Goal: Task Accomplishment & Management: Manage account settings

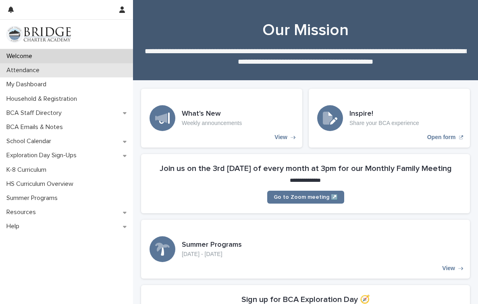
click at [61, 71] on div "Attendance" at bounding box center [66, 70] width 133 height 14
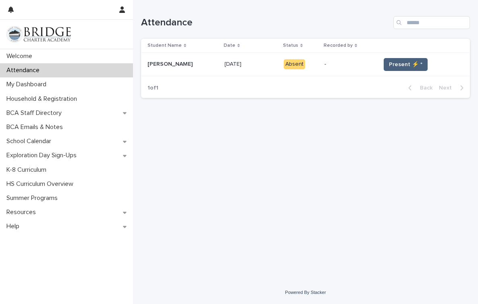
click at [389, 63] on span "Present ⚡ *" at bounding box center [405, 64] width 33 height 8
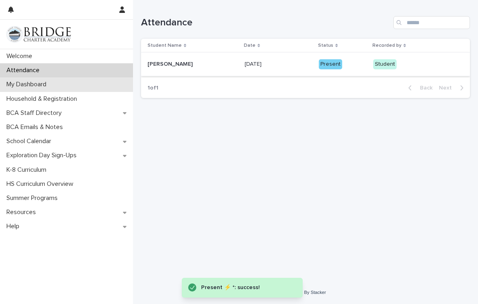
click at [60, 83] on div "My Dashboard" at bounding box center [66, 84] width 133 height 14
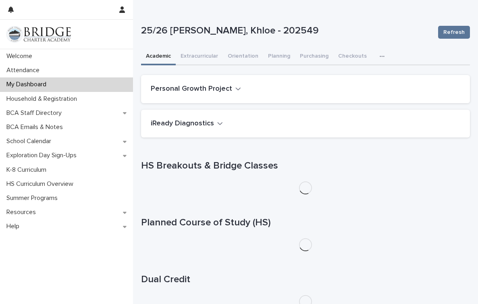
click at [189, 90] on h2 "Personal Growth Project" at bounding box center [191, 89] width 81 height 9
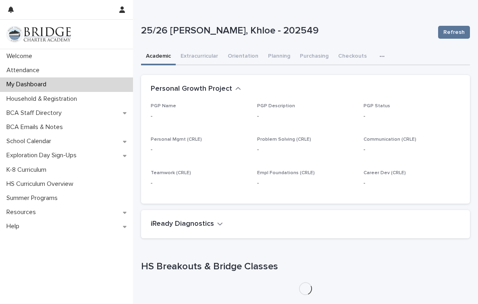
click at [189, 90] on h2 "Personal Growth Project" at bounding box center [191, 89] width 81 height 9
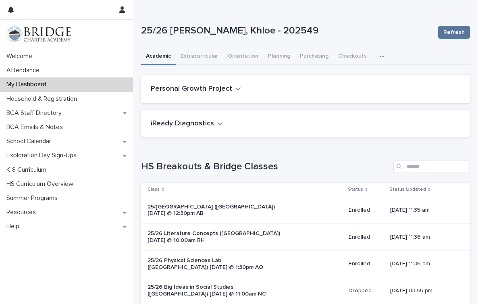
click at [180, 126] on h2 "iReady Diagnostics" at bounding box center [182, 123] width 63 height 9
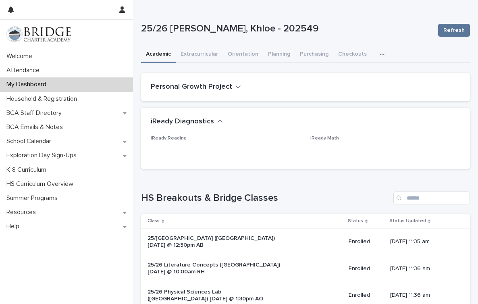
scroll to position [2, 0]
click at [380, 52] on icon "button" at bounding box center [382, 54] width 5 height 6
click at [299, 77] on div "Personal Growth Project" at bounding box center [305, 87] width 329 height 28
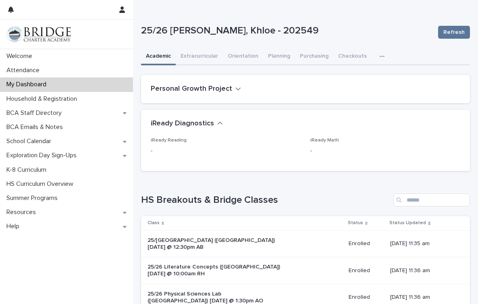
scroll to position [0, 0]
click at [22, 57] on p "Welcome" at bounding box center [20, 56] width 35 height 8
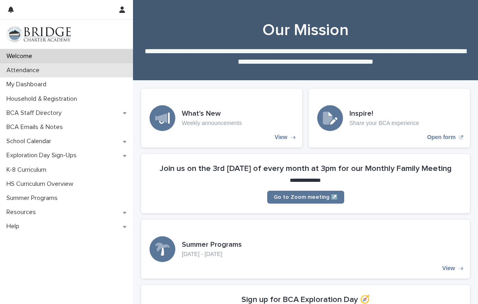
click at [30, 70] on p "Attendance" at bounding box center [24, 71] width 43 height 8
